Goal: Communication & Community: Answer question/provide support

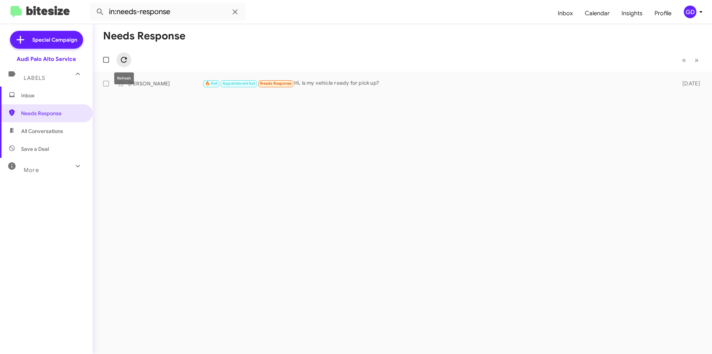
click at [126, 58] on icon at bounding box center [124, 60] width 6 height 6
click at [26, 96] on span "Inbox" at bounding box center [52, 95] width 63 height 7
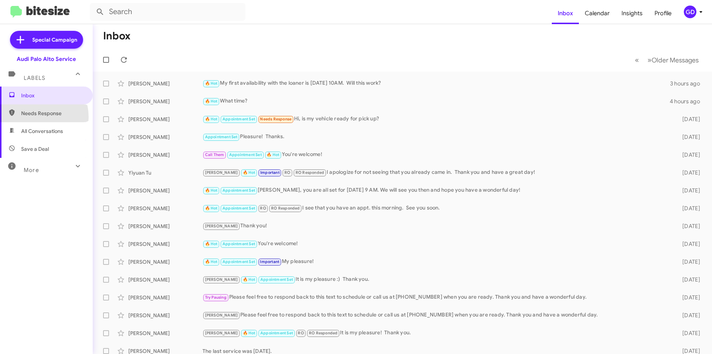
click at [33, 117] on span "Needs Response" at bounding box center [46, 113] width 93 height 18
type input "in:needs-response"
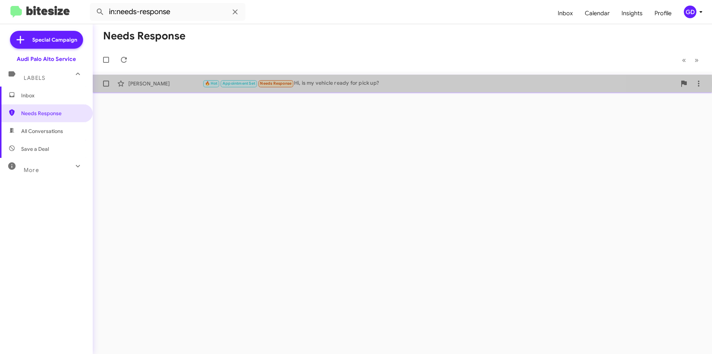
click at [151, 82] on div "[PERSON_NAME]" at bounding box center [165, 83] width 74 height 7
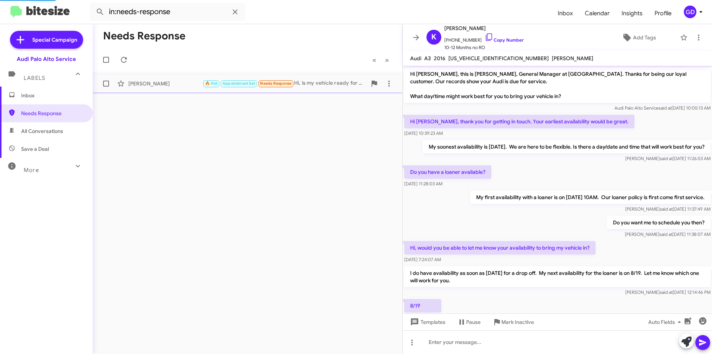
scroll to position [211, 0]
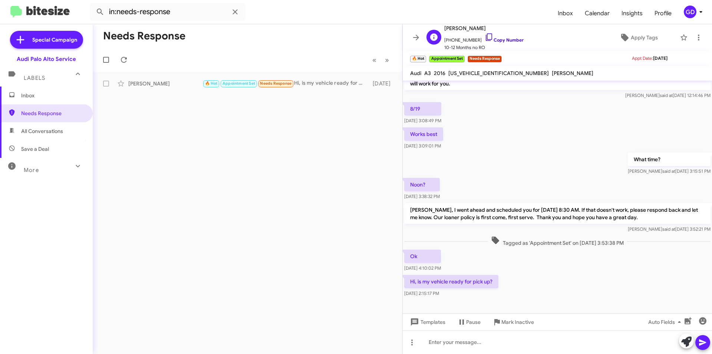
click at [498, 42] on link "Copy Number" at bounding box center [504, 40] width 39 height 6
click at [695, 36] on icon at bounding box center [699, 37] width 9 height 9
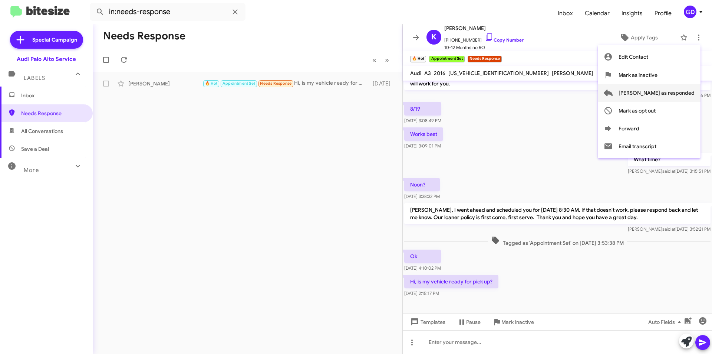
click at [661, 93] on span "[PERSON_NAME] as responded" at bounding box center [657, 93] width 76 height 18
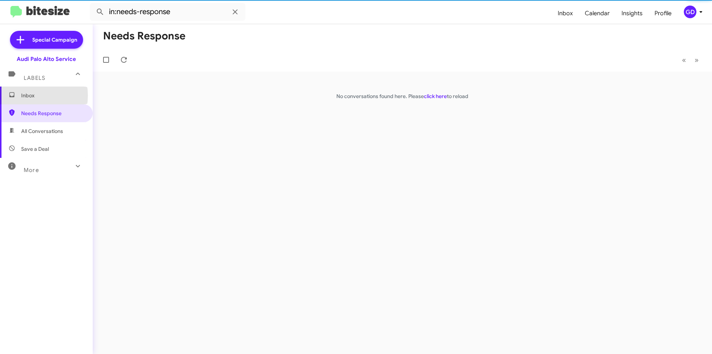
click at [27, 95] on span "Inbox" at bounding box center [52, 95] width 63 height 7
